Goal: Information Seeking & Learning: Learn about a topic

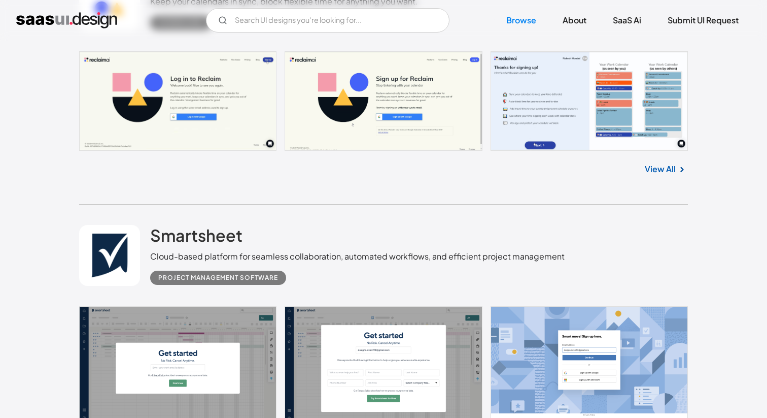
scroll to position [25583, 0]
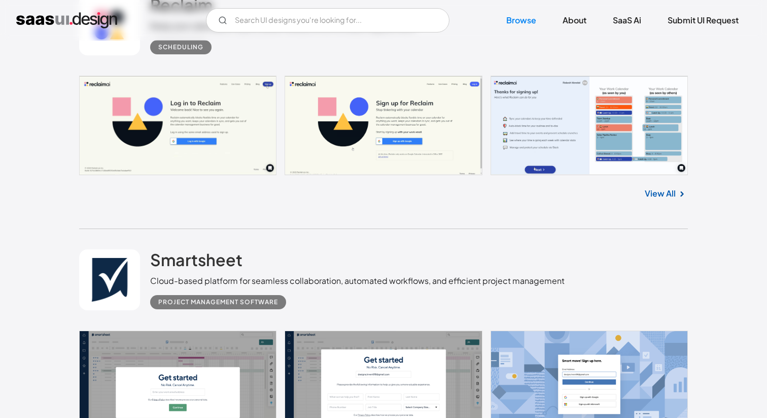
click at [660, 199] on link "View All" at bounding box center [660, 193] width 31 height 12
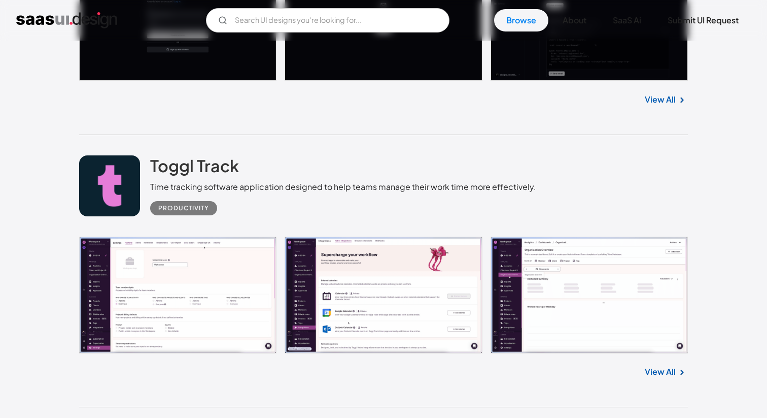
scroll to position [6107, 0]
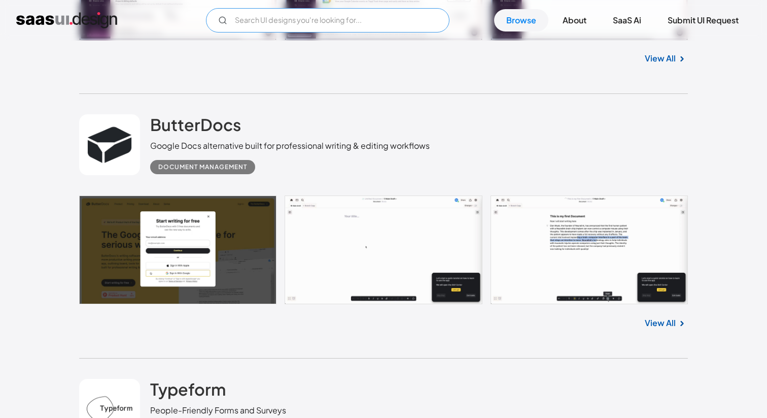
click at [359, 25] on input "Email Form" at bounding box center [328, 20] width 244 height 24
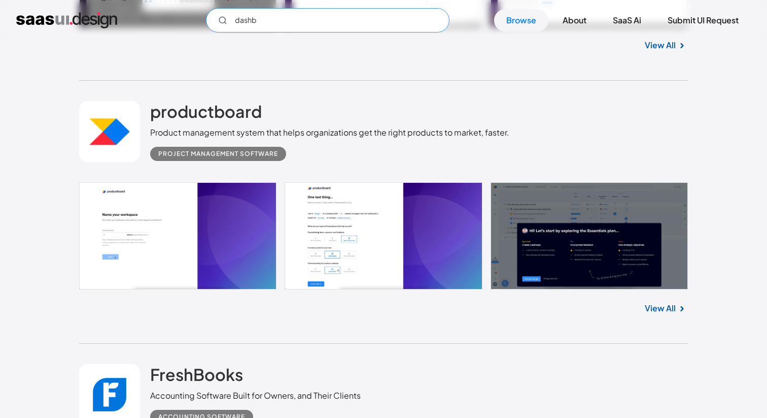
type input "dash"
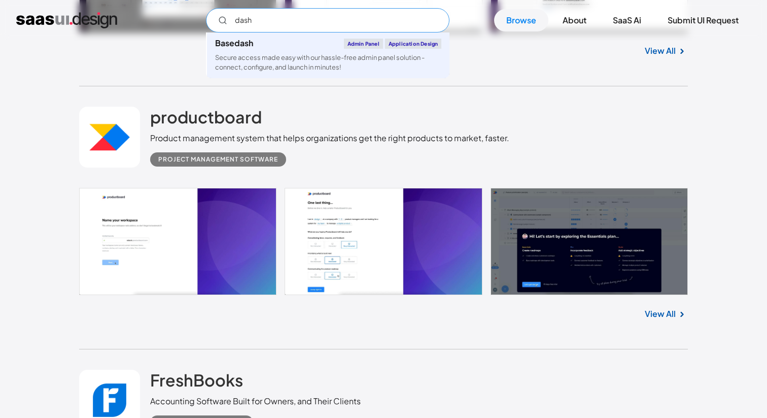
scroll to position [3433, 0]
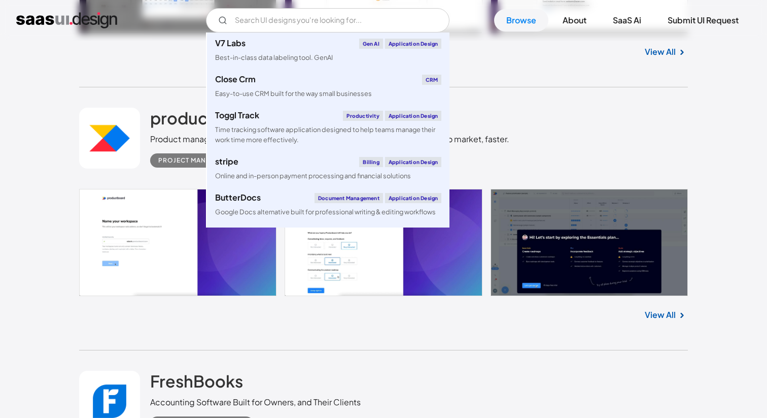
click at [538, 123] on div "productboard Product management system that helps organizations get the right p…" at bounding box center [383, 138] width 609 height 102
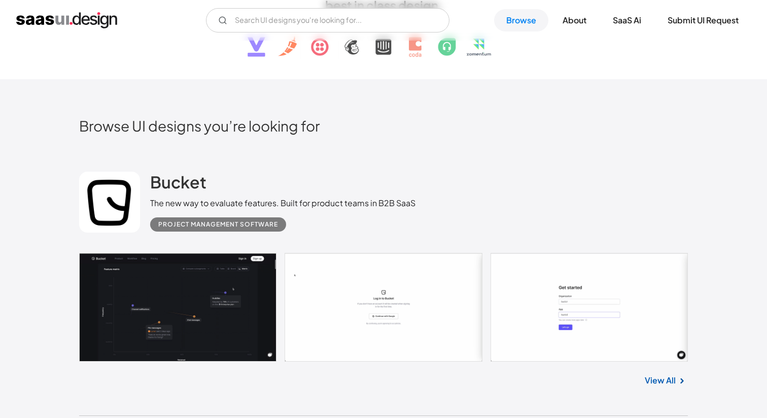
scroll to position [0, 0]
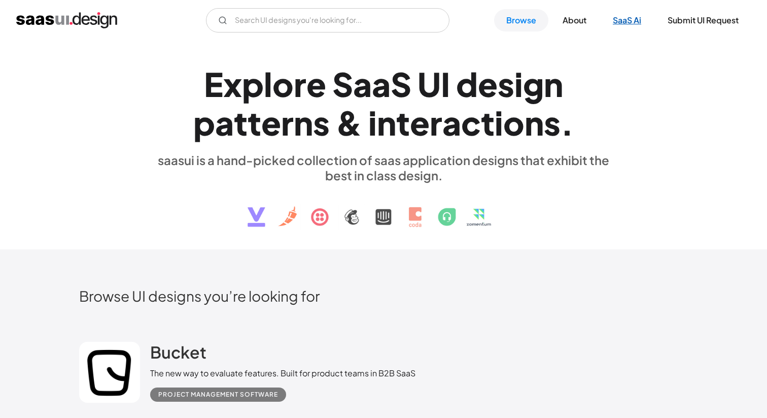
click at [629, 21] on link "SaaS Ai" at bounding box center [627, 20] width 53 height 22
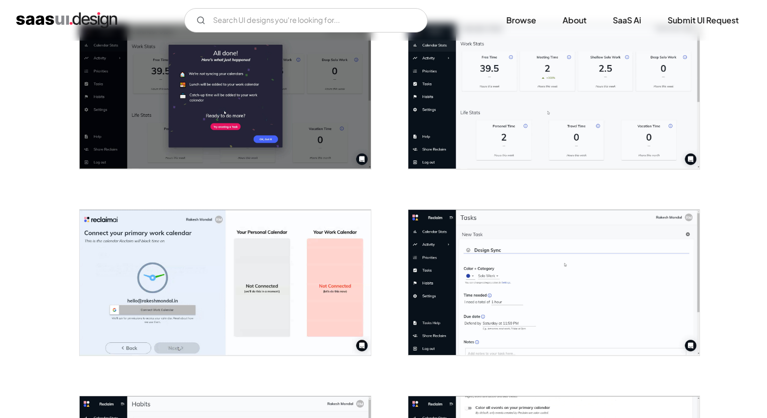
scroll to position [591, 0]
